Goal: Entertainment & Leisure: Consume media (video, audio)

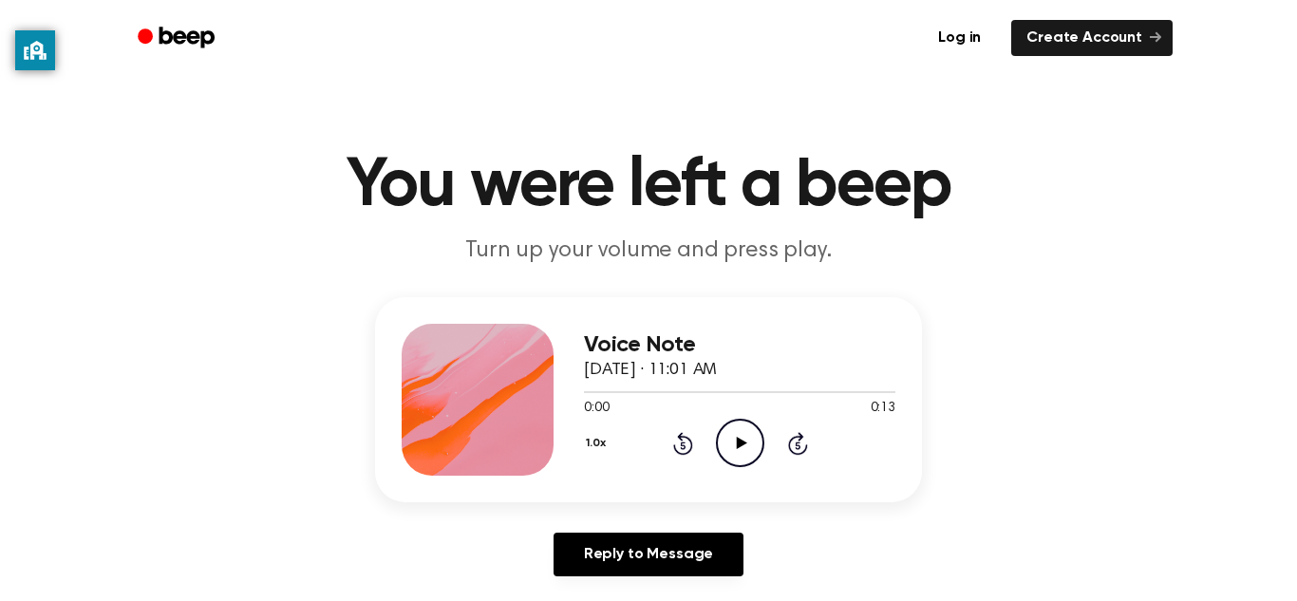
click at [730, 440] on icon "Play Audio" at bounding box center [740, 443] width 48 height 48
click at [729, 439] on icon "Pause Audio" at bounding box center [740, 443] width 48 height 48
click at [757, 441] on icon "Play Audio" at bounding box center [740, 443] width 48 height 48
drag, startPoint x: 801, startPoint y: 387, endPoint x: 604, endPoint y: 385, distance: 197.4
click at [604, 385] on div at bounding box center [739, 390] width 311 height 15
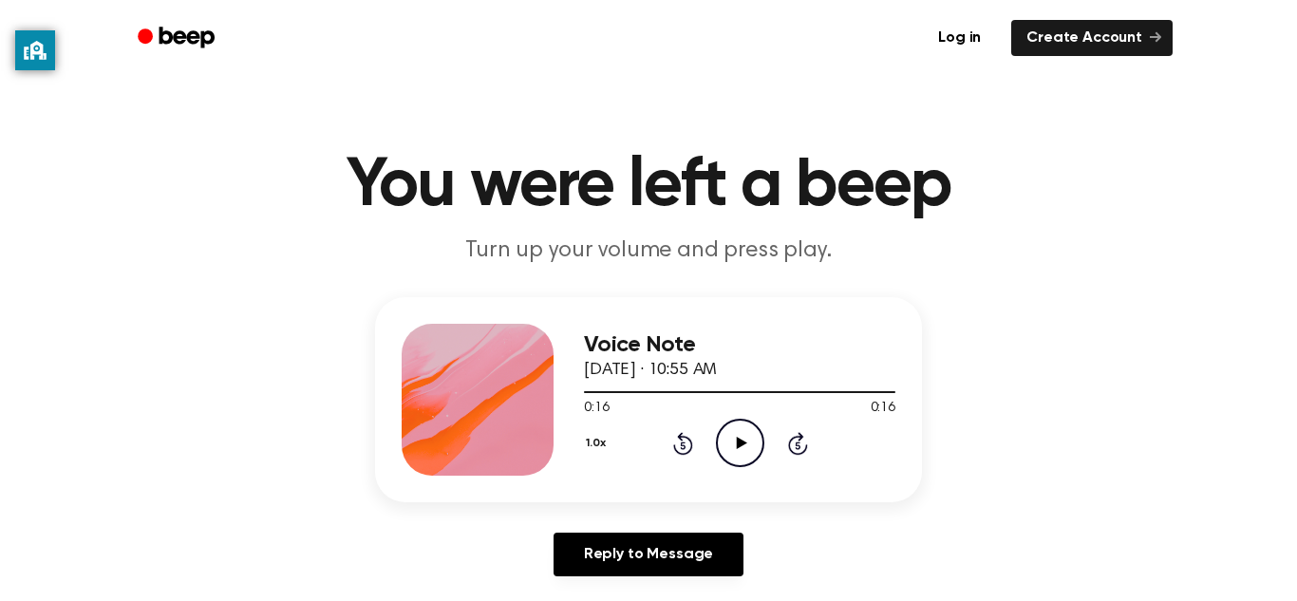
click at [744, 459] on icon "Play Audio" at bounding box center [740, 443] width 48 height 48
click at [734, 447] on icon "Play Audio" at bounding box center [740, 443] width 48 height 48
